Goal: Task Accomplishment & Management: Use online tool/utility

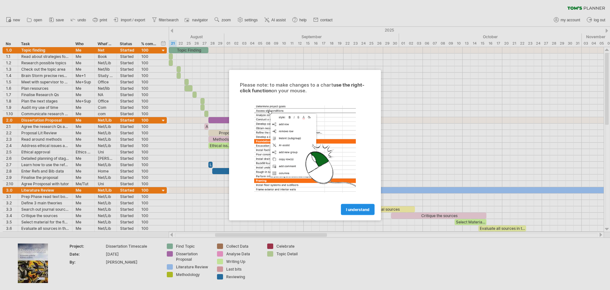
click at [356, 208] on span "I understand" at bounding box center [358, 209] width 24 height 5
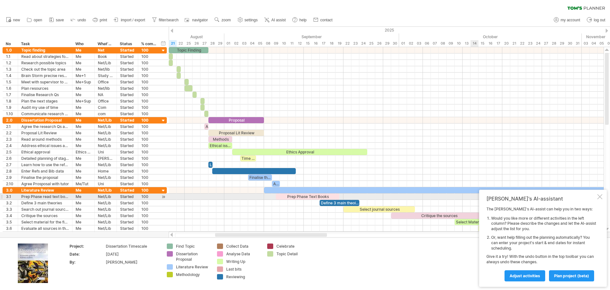
click at [600, 199] on div at bounding box center [600, 196] width 5 height 5
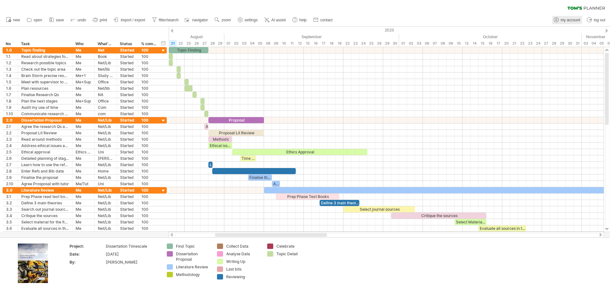
click at [576, 19] on span "my account" at bounding box center [570, 20] width 19 height 4
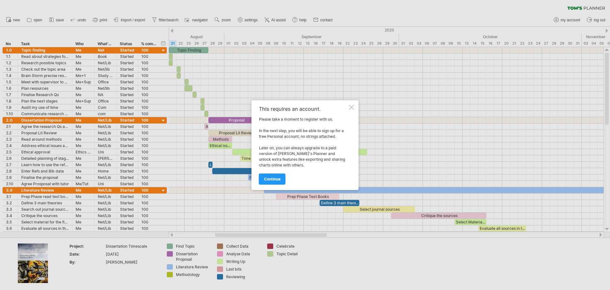
click at [353, 106] on div at bounding box center [351, 107] width 5 height 5
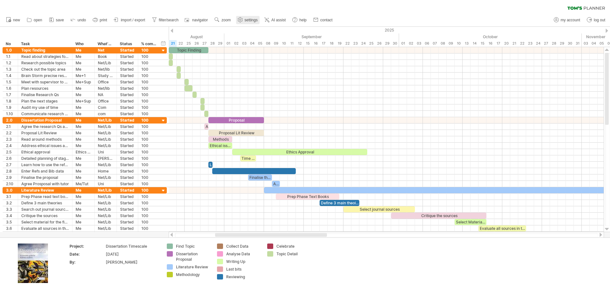
click at [250, 19] on span "settings" at bounding box center [251, 20] width 13 height 4
select select "*"
select select "**"
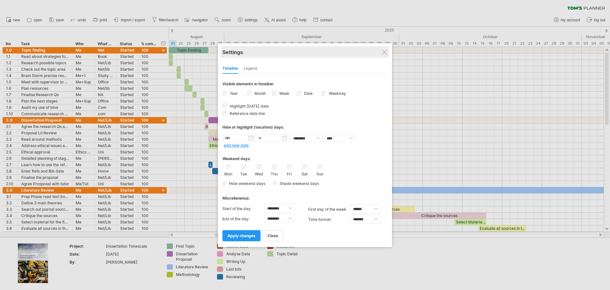
click at [384, 49] on div "Settings" at bounding box center [305, 51] width 165 height 11
click at [385, 51] on div at bounding box center [384, 52] width 5 height 5
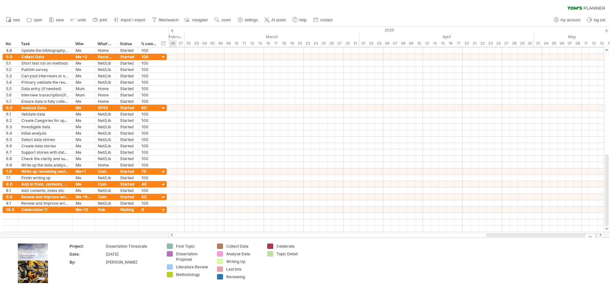
drag, startPoint x: 239, startPoint y: 234, endPoint x: 527, endPoint y: 241, distance: 288.1
click at [527, 241] on div "Trying to reach [DOMAIN_NAME] Connected again... 0% clear filter new *" at bounding box center [305, 145] width 610 height 290
drag, startPoint x: 506, startPoint y: 234, endPoint x: 374, endPoint y: 245, distance: 132.4
click at [374, 245] on div "Trying to reach [DOMAIN_NAME] Connected again... 0% clear filter new *" at bounding box center [305, 145] width 610 height 290
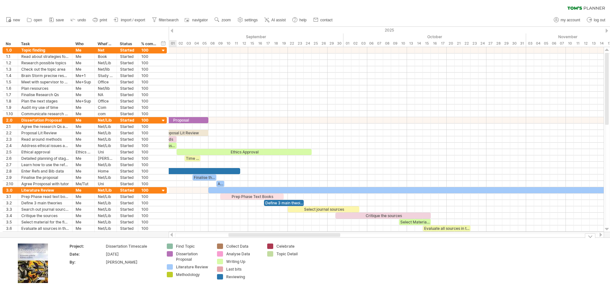
drag, startPoint x: 444, startPoint y: 235, endPoint x: 331, endPoint y: 242, distance: 113.1
click at [331, 242] on div "Trying to reach [DOMAIN_NAME] Connected again... 0% clear filter new *" at bounding box center [305, 145] width 610 height 290
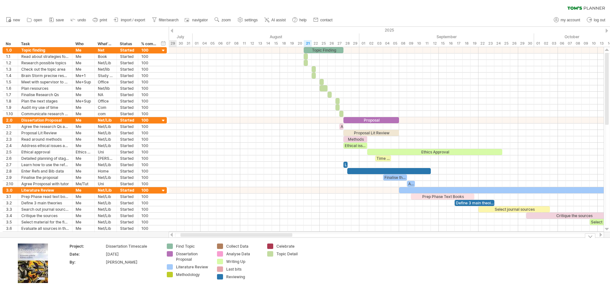
drag, startPoint x: 298, startPoint y: 235, endPoint x: 189, endPoint y: 232, distance: 109.7
click at [198, 236] on div at bounding box center [237, 235] width 112 height 4
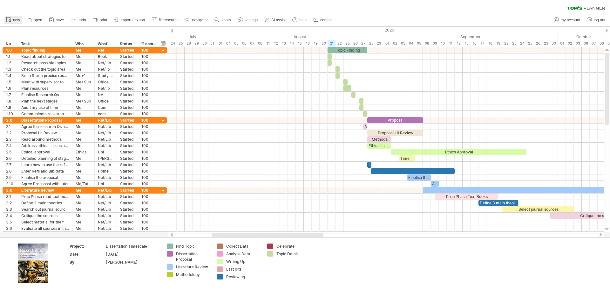
click at [12, 18] on link "new" at bounding box center [12, 20] width 17 height 8
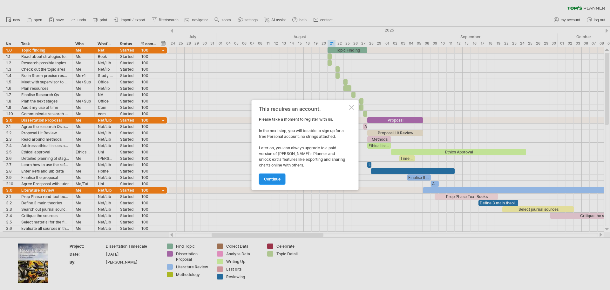
click at [280, 177] on span "continue" at bounding box center [272, 178] width 17 height 5
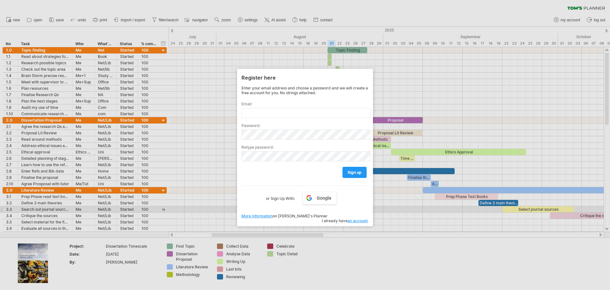
click at [403, 212] on div at bounding box center [305, 145] width 610 height 290
click at [200, 36] on div at bounding box center [305, 145] width 610 height 290
